Goal: Transaction & Acquisition: Purchase product/service

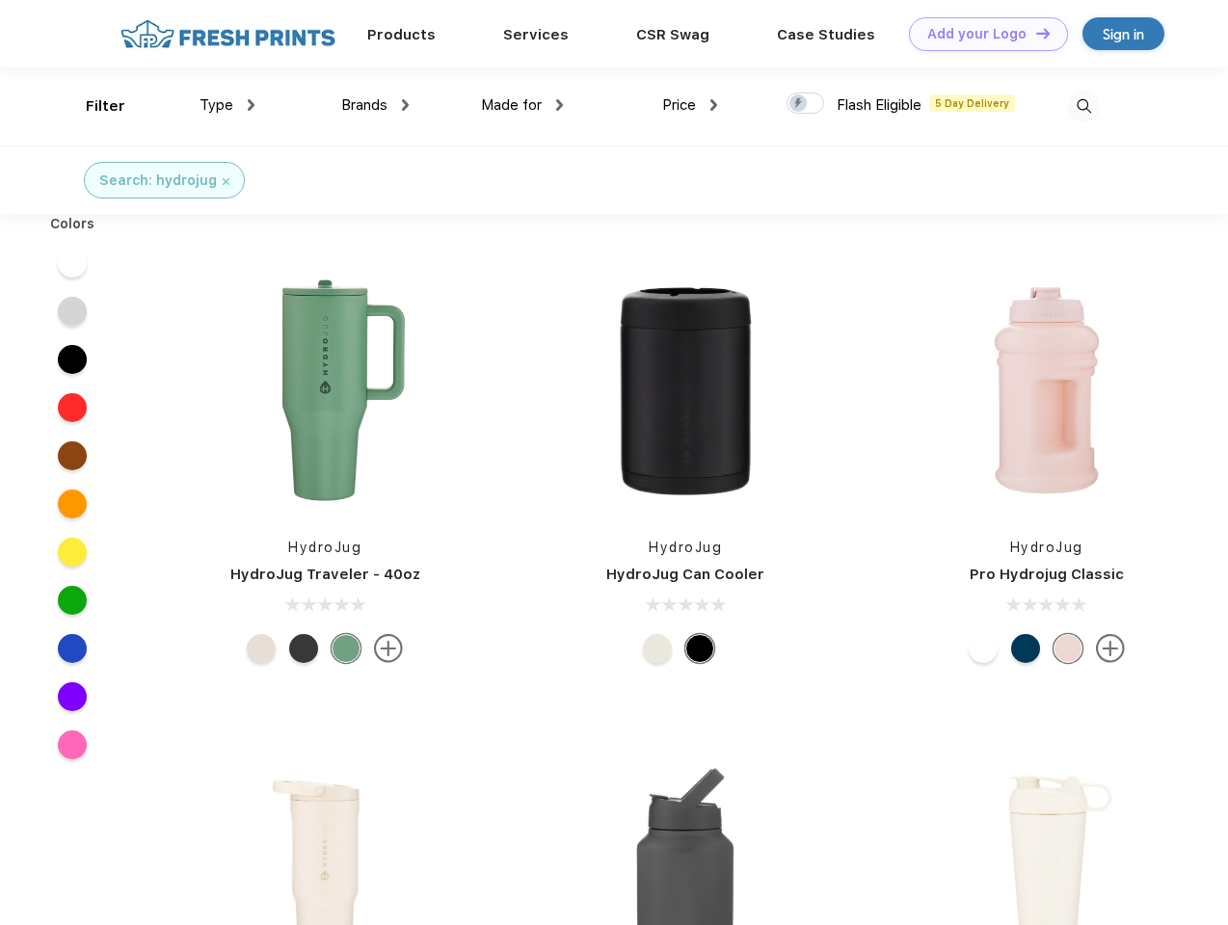
scroll to position [1, 0]
click at [981, 33] on link "Add your Logo Design Tool" at bounding box center [988, 33] width 159 height 34
click at [0, 0] on div "Design Tool" at bounding box center [0, 0] width 0 height 0
click at [1034, 32] on link "Add your Logo Design Tool" at bounding box center [988, 33] width 159 height 34
click at [93, 105] on div "Filter" at bounding box center [106, 105] width 40 height 22
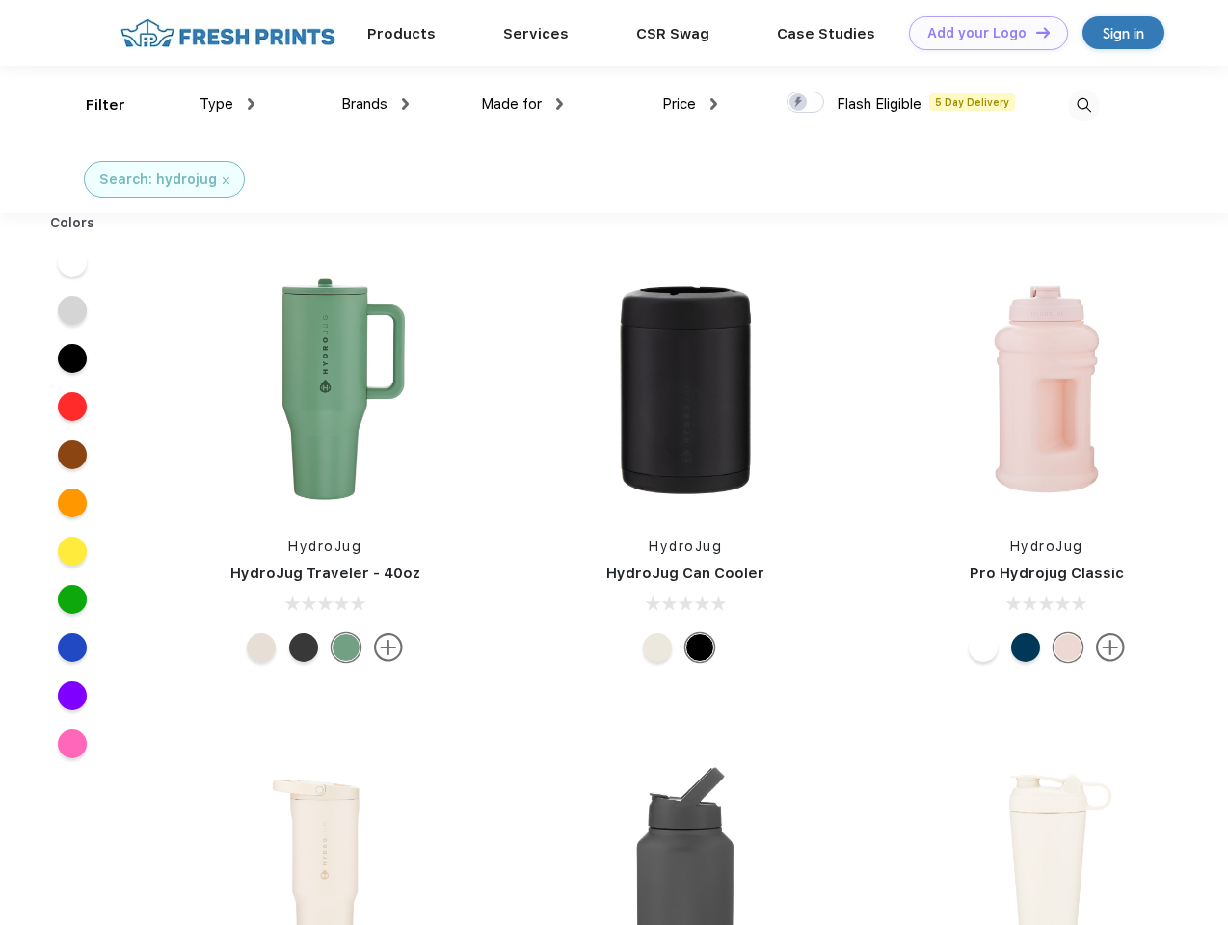
click at [227, 104] on span "Type" at bounding box center [216, 103] width 34 height 17
click at [375, 104] on span "Brands" at bounding box center [364, 103] width 46 height 17
click at [522, 104] on span "Made for" at bounding box center [511, 103] width 61 height 17
click at [690, 104] on span "Price" at bounding box center [679, 103] width 34 height 17
click at [806, 103] on div at bounding box center [805, 102] width 38 height 21
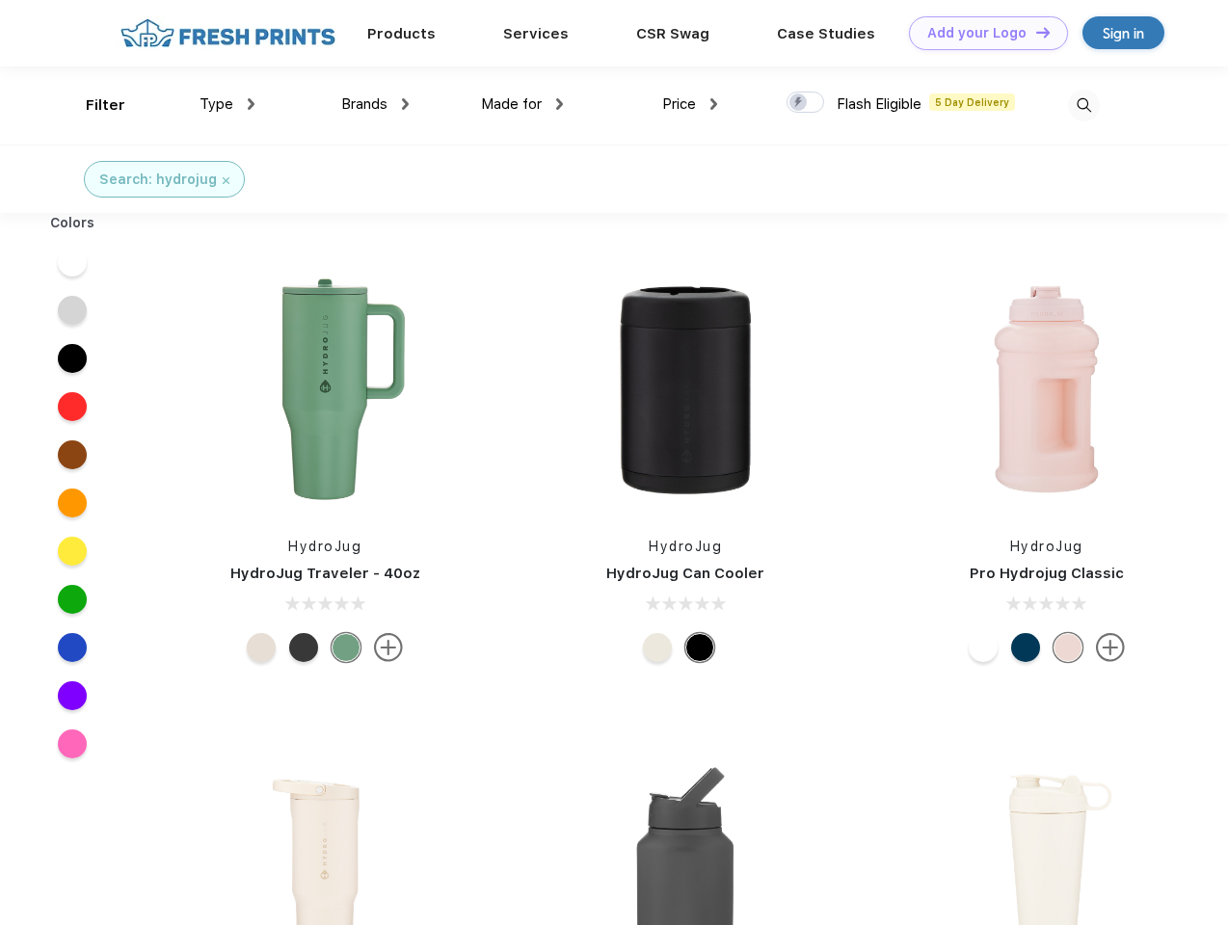
click at [799, 103] on input "checkbox" at bounding box center [792, 97] width 13 height 13
click at [1083, 105] on img at bounding box center [1084, 106] width 32 height 32
